Goal: Information Seeking & Learning: Learn about a topic

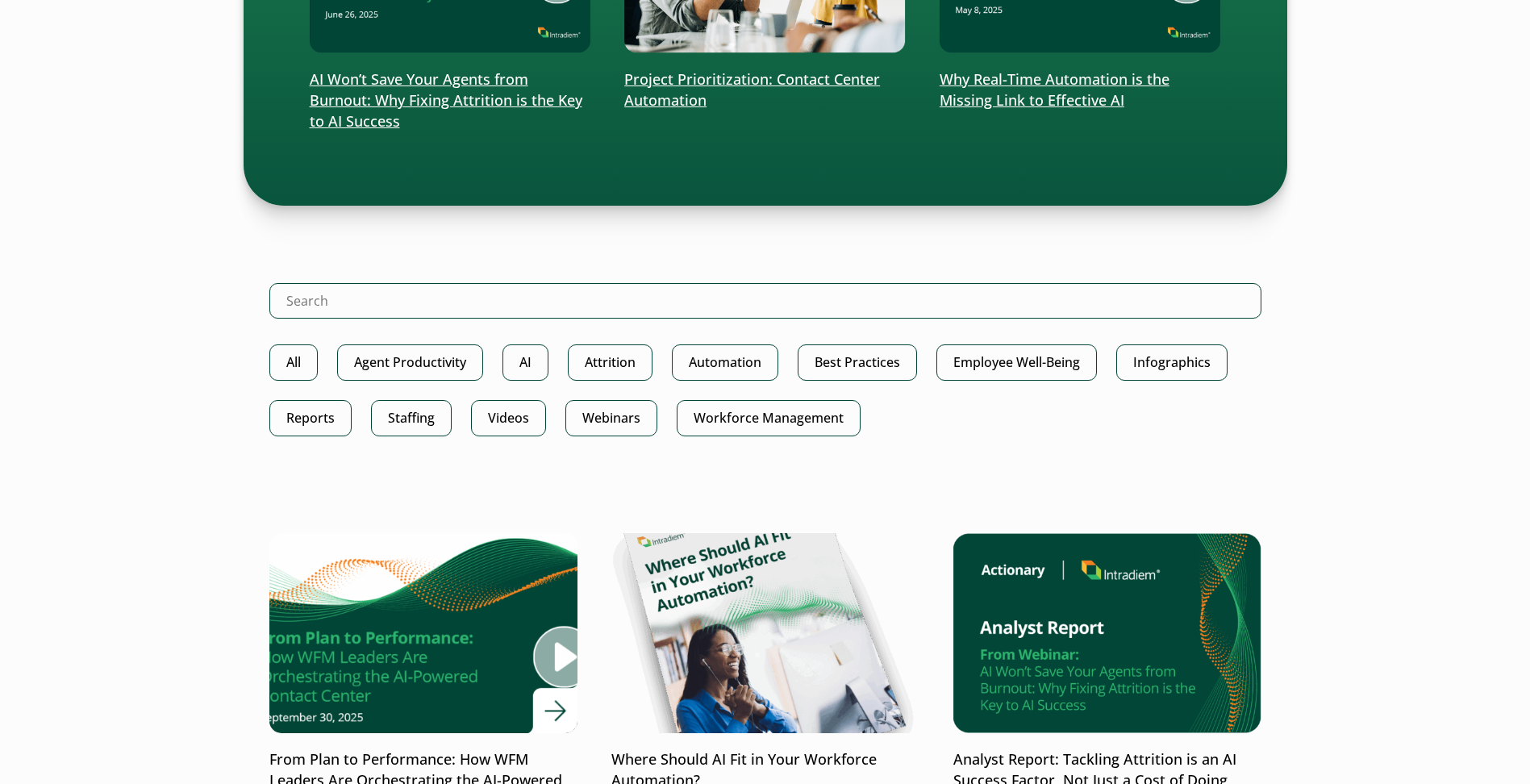
scroll to position [646, 0]
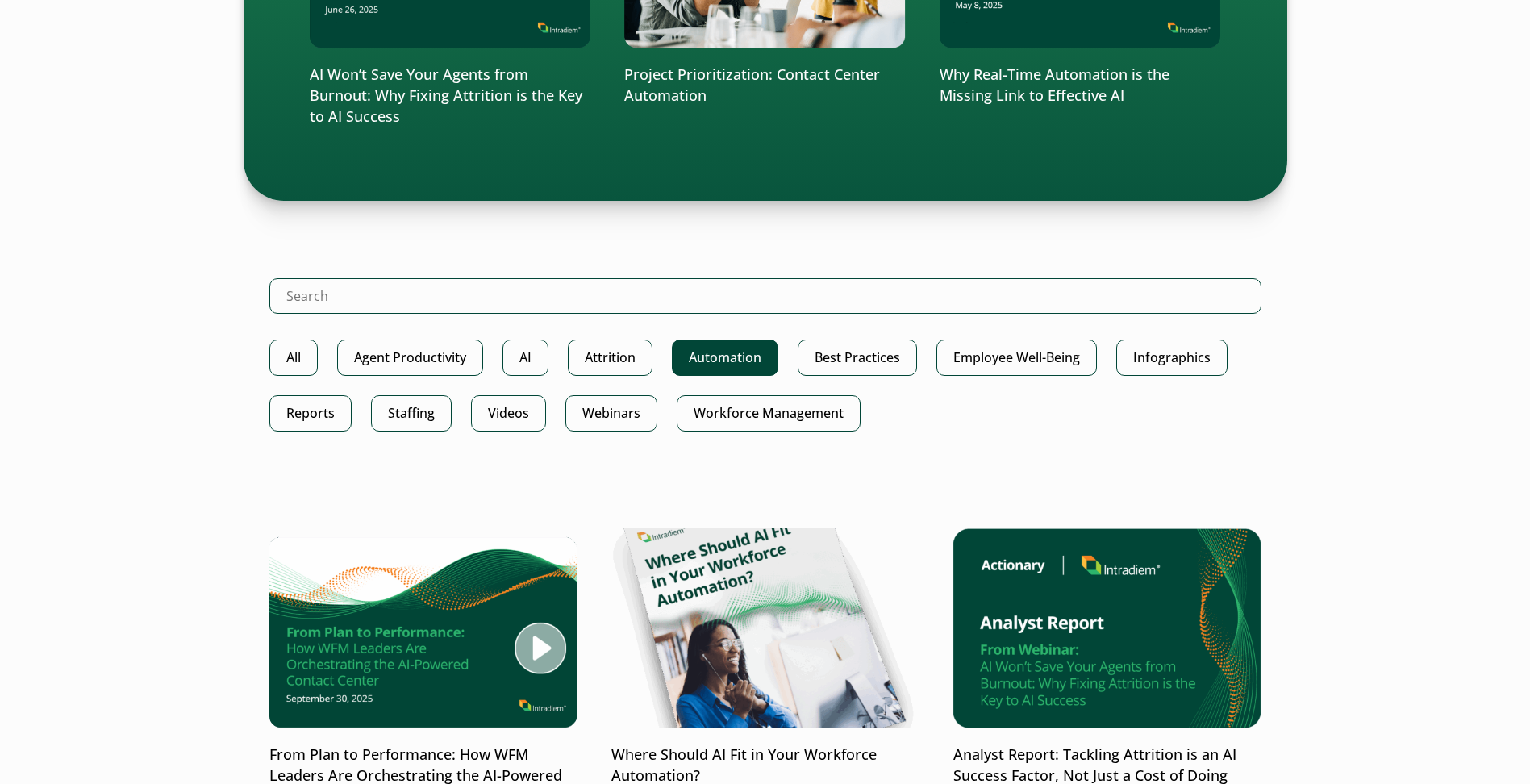
click at [732, 356] on link "Automation" at bounding box center [726, 358] width 107 height 36
